Goal: Task Accomplishment & Management: Manage account settings

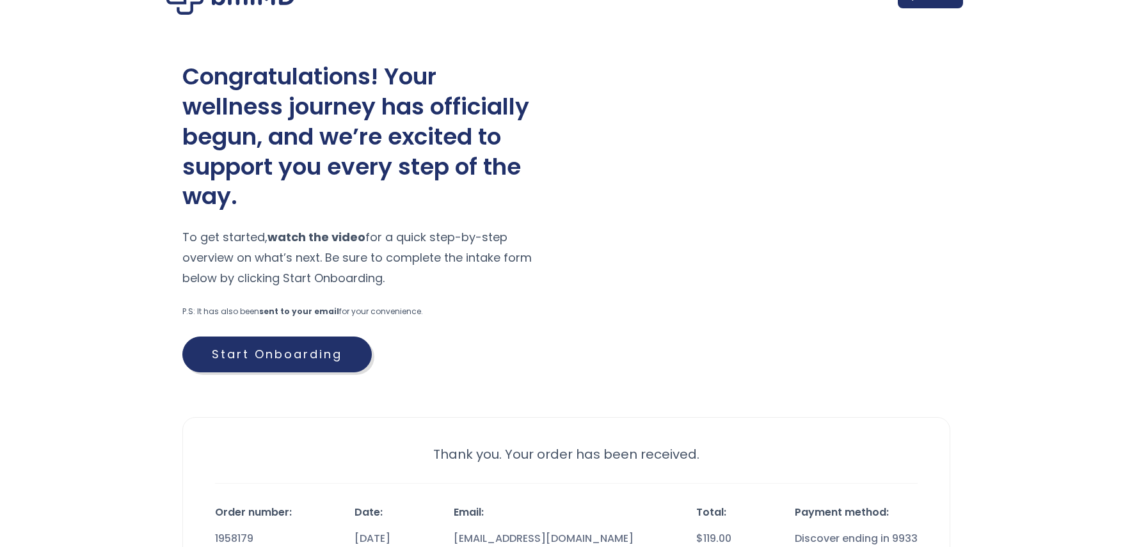
scroll to position [64, 0]
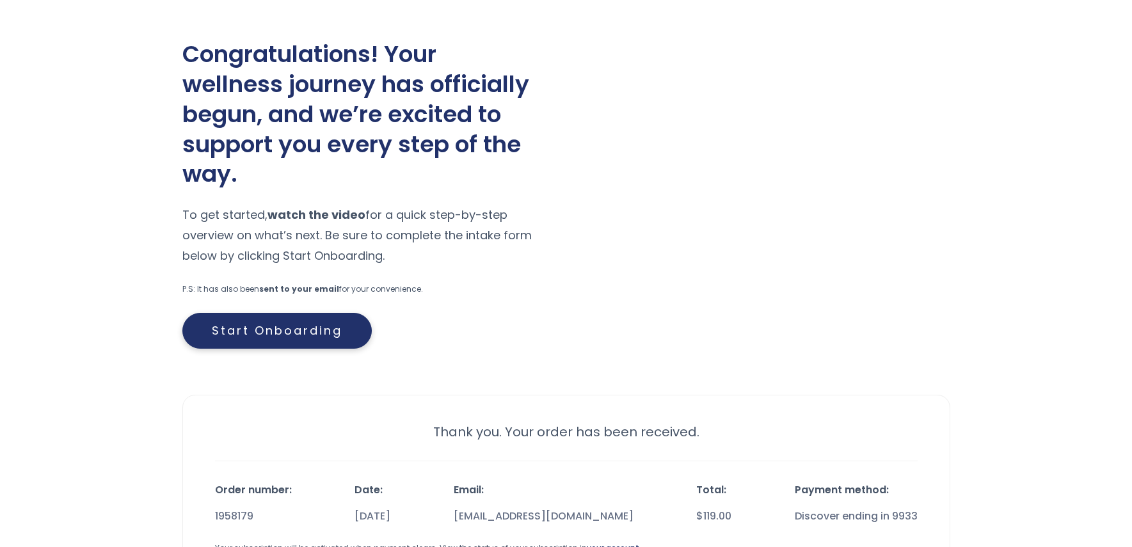
click at [308, 333] on link "Start Onboarding" at bounding box center [276, 331] width 189 height 36
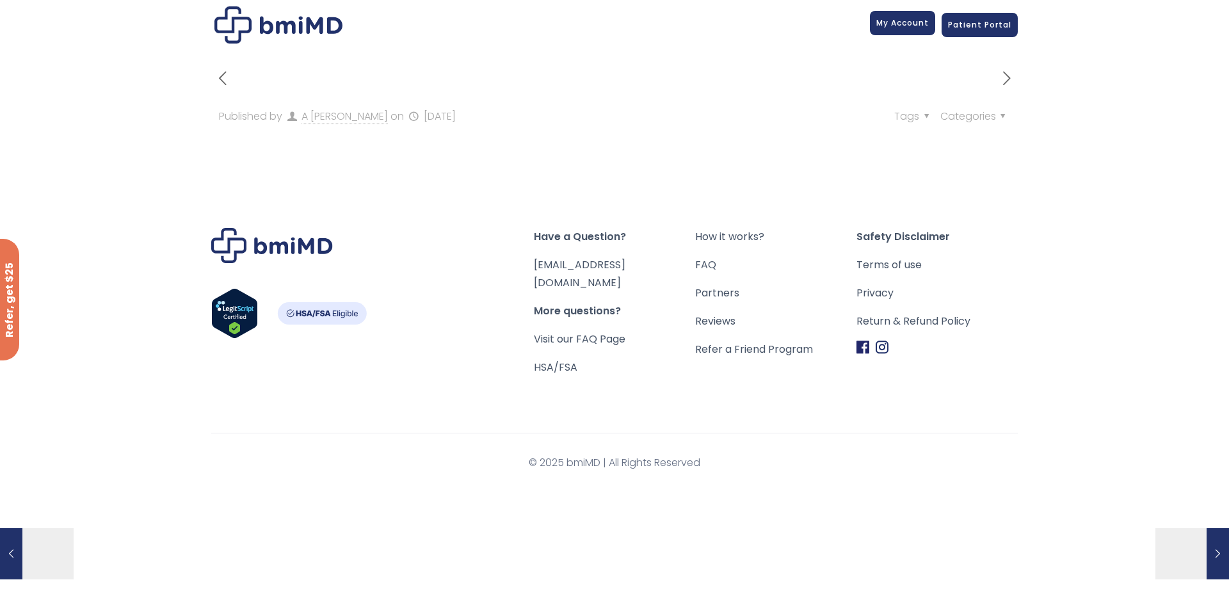
click at [906, 29] on link "My Account" at bounding box center [902, 23] width 65 height 24
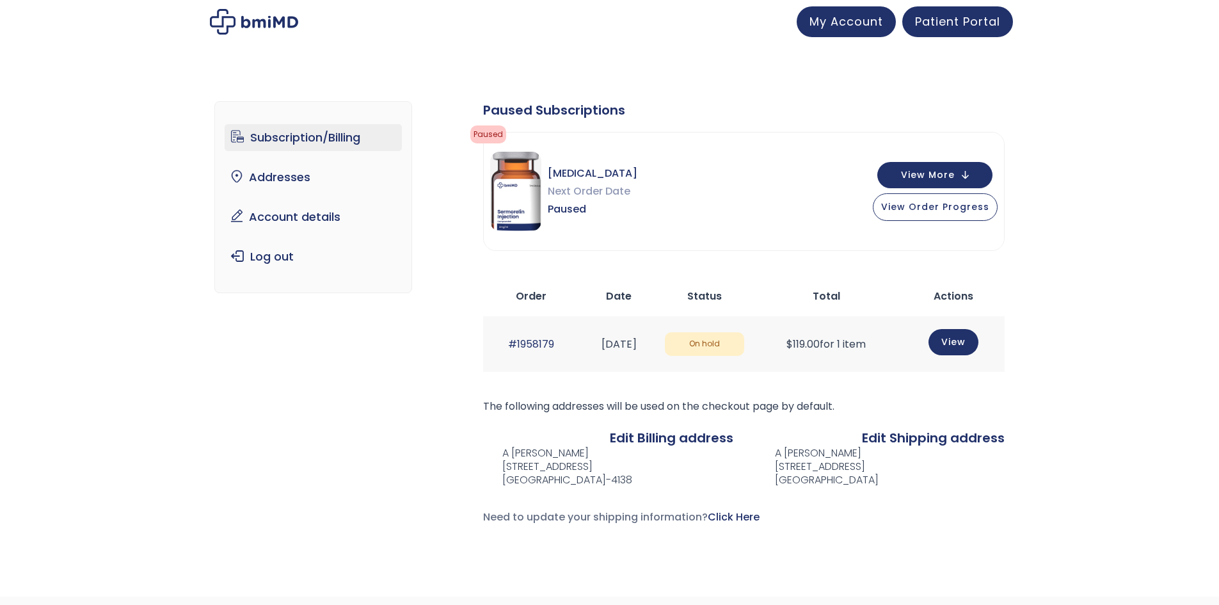
click at [1006, 79] on div "Subscription/Billing bmiRewards Addresses Account details Submit a Review Log o…" at bounding box center [610, 323] width 806 height 495
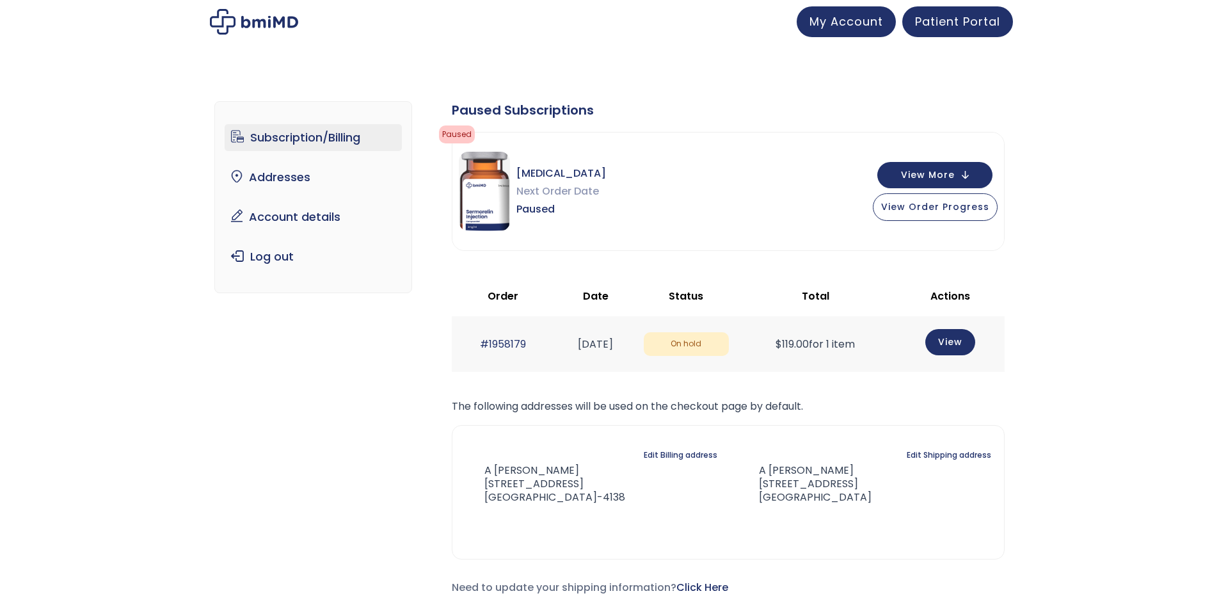
click at [1006, 79] on div "Subscription/Billing bmiRewards Addresses Account details Submit a Review Log o…" at bounding box center [610, 359] width 806 height 566
click at [962, 20] on span "Patient Portal" at bounding box center [957, 20] width 85 height 16
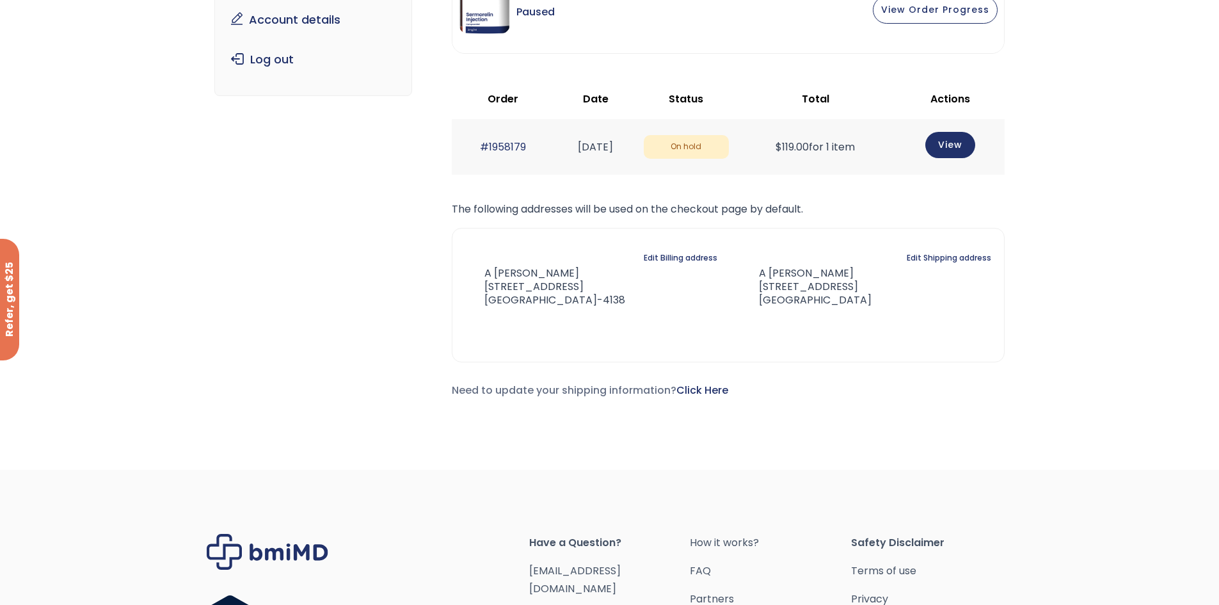
scroll to position [192, 0]
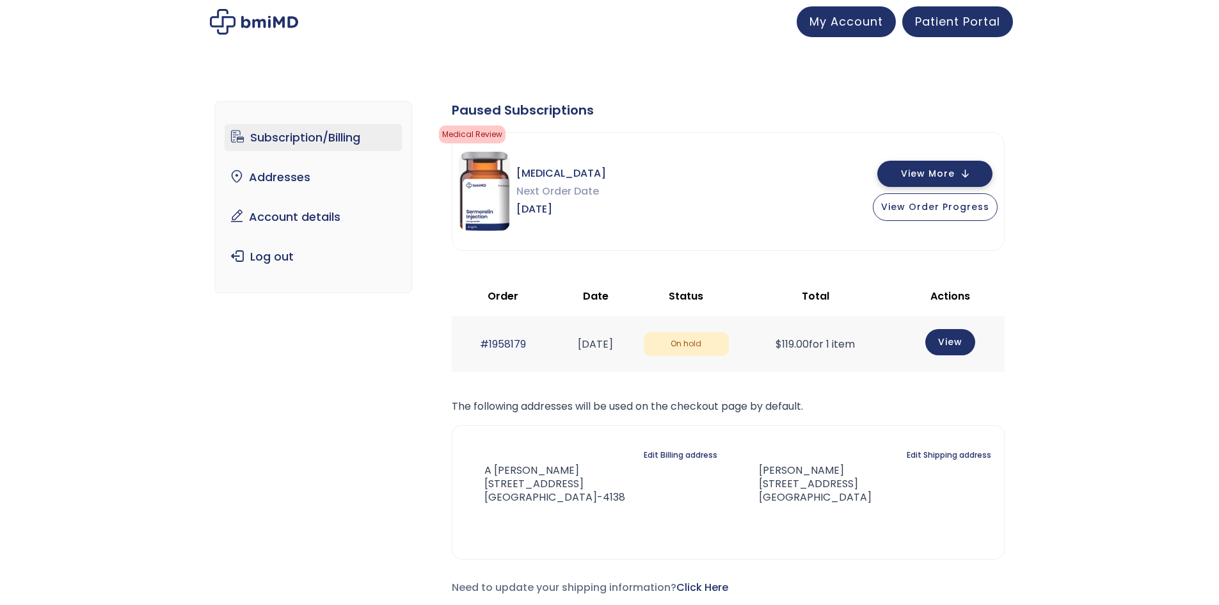
click at [950, 172] on span "View More" at bounding box center [928, 174] width 54 height 8
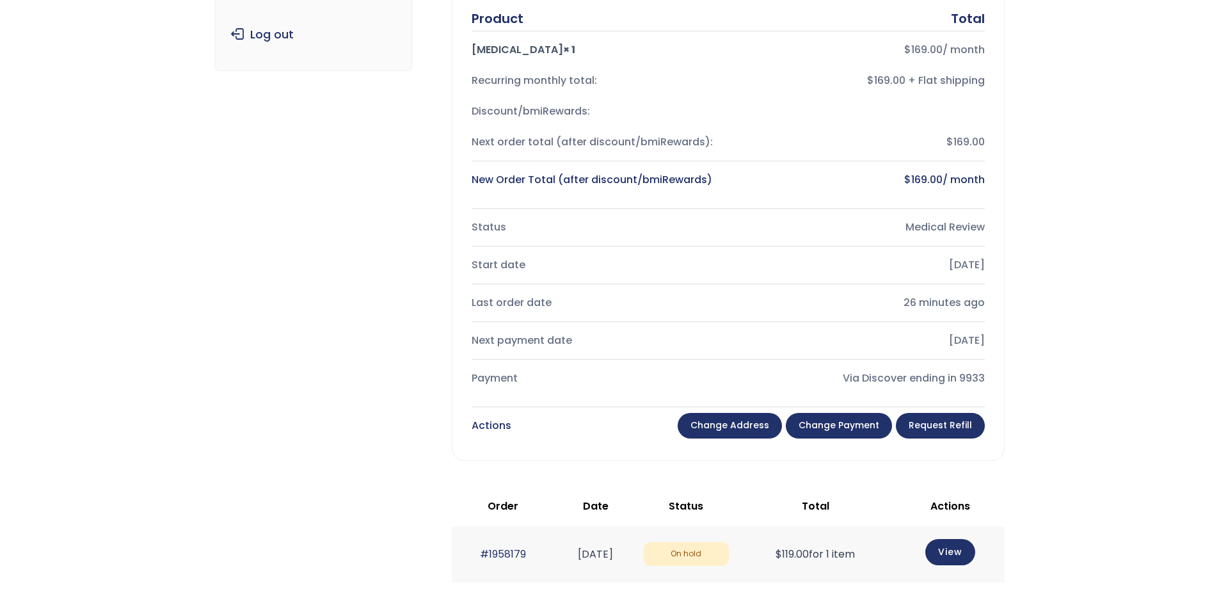
scroll to position [256, 0]
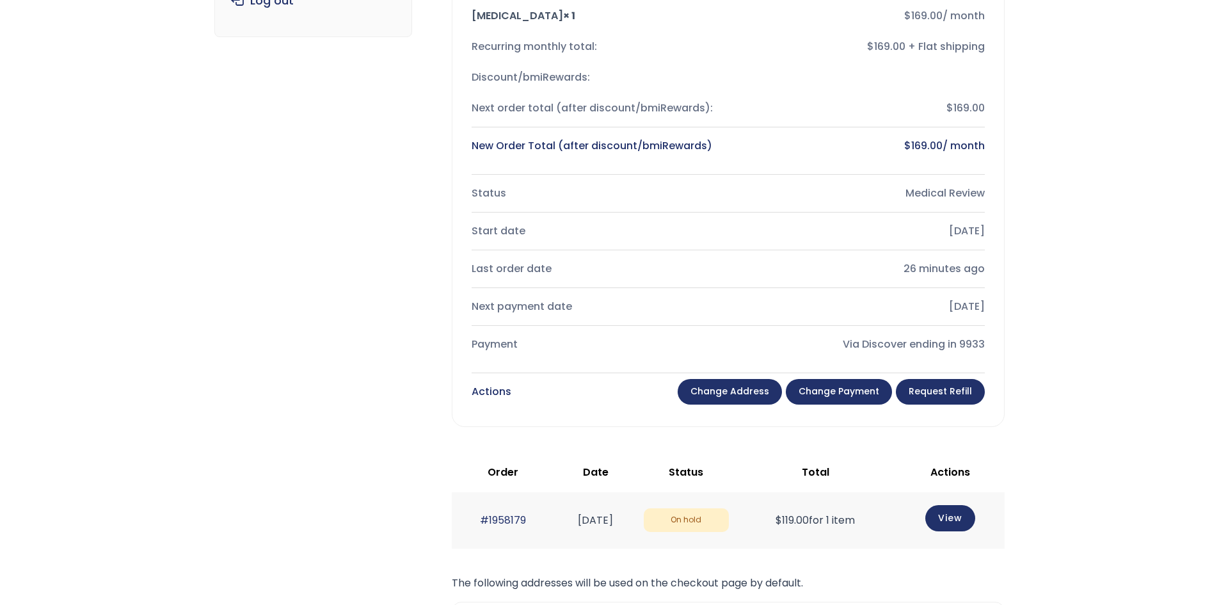
click at [727, 400] on link "Change address" at bounding box center [730, 392] width 104 height 26
